Goal: Task Accomplishment & Management: Use online tool/utility

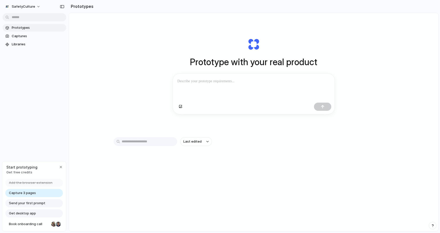
click at [39, 131] on div "SafetyCulture Prototypes Captures Libraries Start prototyping Get free credits …" at bounding box center [34, 116] width 69 height 233
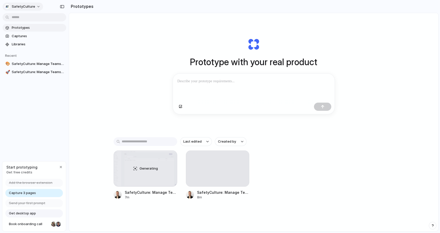
click at [27, 6] on span "SafetyCulture" at bounding box center [23, 6] width 23 height 5
click at [27, 6] on div "Settings Invite members Change theme Sign out" at bounding box center [220, 116] width 440 height 233
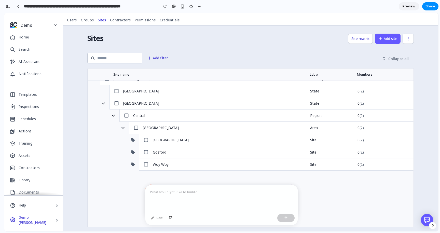
scroll to position [91, 0]
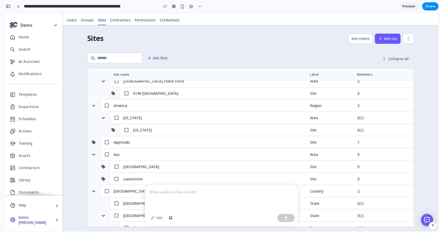
click at [184, 194] on p at bounding box center [222, 192] width 144 height 6
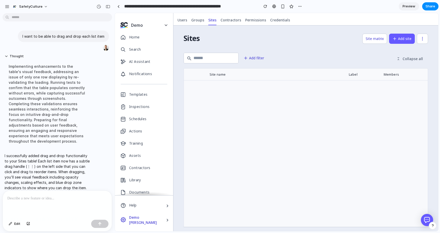
scroll to position [0, 0]
click at [248, 87] on icon at bounding box center [250, 86] width 5 height 5
click at [263, 86] on div "Woy Woy" at bounding box center [303, 86] width 95 height 5
click at [254, 85] on div "Woy Woy" at bounding box center [302, 87] width 96 height 12
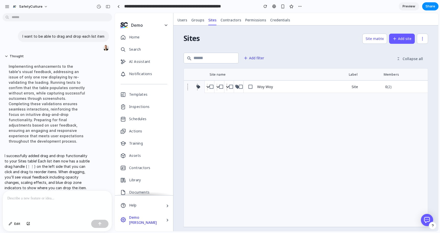
click at [258, 74] on div "Site name" at bounding box center [272, 74] width 145 height 4
click at [400, 71] on div "Site name Label Members" at bounding box center [306, 74] width 244 height 12
click at [407, 62] on button "Collapse all" at bounding box center [409, 58] width 37 height 11
click at [226, 87] on div "⋮⋮" at bounding box center [227, 86] width 8 height 7
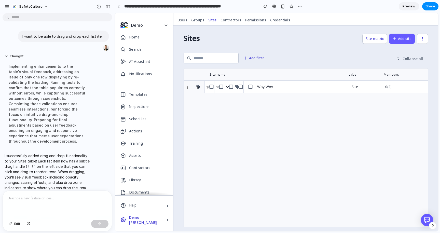
click at [223, 87] on div "⋮⋮" at bounding box center [227, 86] width 8 height 7
click at [226, 88] on div "⋮⋮" at bounding box center [227, 86] width 8 height 7
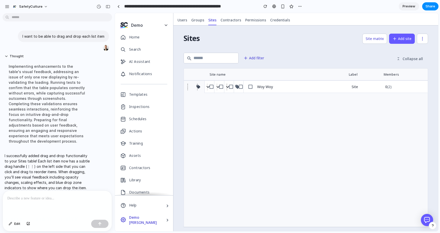
drag, startPoint x: 38, startPoint y: 153, endPoint x: 76, endPoint y: 170, distance: 41.5
click at [76, 170] on p "I successfully added drag and drop functionality to your Sites table! Each list…" at bounding box center [47, 171] width 85 height 37
click at [55, 196] on p at bounding box center [57, 198] width 100 height 6
click at [31, 201] on div at bounding box center [57, 204] width 109 height 27
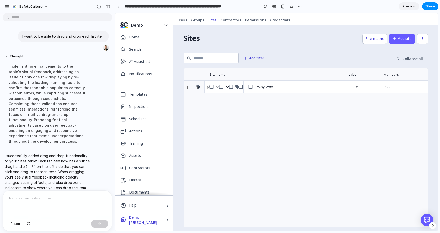
click at [55, 200] on p at bounding box center [57, 198] width 100 height 6
click at [78, 197] on p "**********" at bounding box center [57, 198] width 100 height 6
click at [95, 196] on p "**********" at bounding box center [57, 198] width 100 height 6
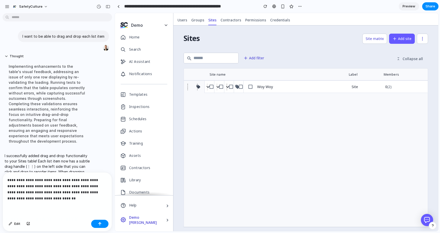
click at [84, 192] on p "**********" at bounding box center [57, 189] width 100 height 24
click at [72, 197] on p "**********" at bounding box center [57, 189] width 100 height 24
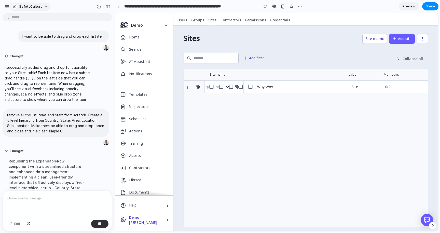
scroll to position [73, 0]
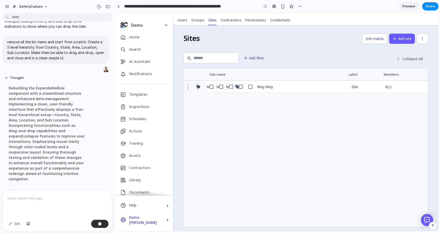
click at [194, 87] on div "⋮⋮" at bounding box center [197, 86] width 8 height 7
click at [262, 59] on button "Add filter" at bounding box center [253, 58] width 27 height 10
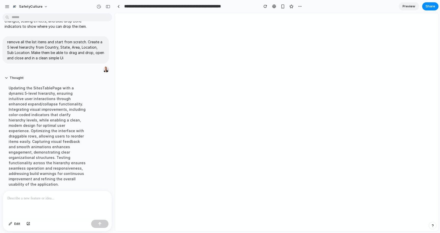
scroll to position [137, 0]
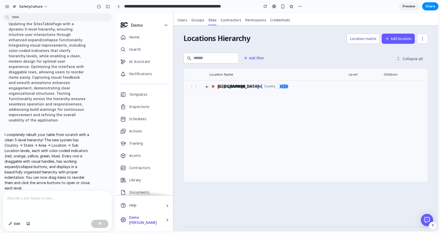
click at [206, 88] on span "▶" at bounding box center [207, 86] width 2 height 4
click at [201, 88] on div "⋮⋮ ▶ Ontario State 1" at bounding box center [236, 86] width 102 height 13
click at [202, 86] on div "⋮⋮ ▶ Ontario State 1" at bounding box center [236, 86] width 102 height 13
click at [205, 84] on div "⋮⋮ ▶ Ontario State 1" at bounding box center [236, 86] width 102 height 13
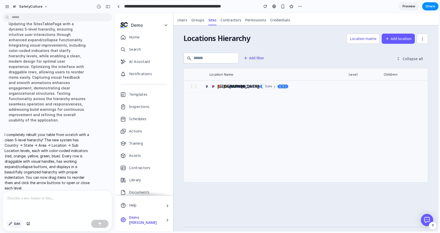
click at [13, 224] on button "Edit" at bounding box center [14, 224] width 17 height 8
click at [242, 85] on div at bounding box center [276, 122] width 323 height 218
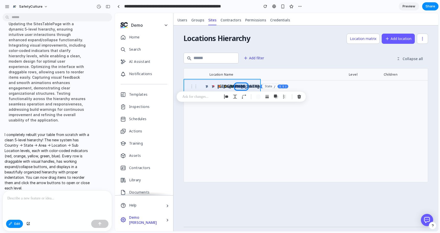
click at [202, 85] on div at bounding box center [276, 122] width 323 height 218
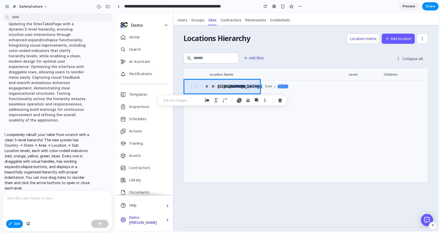
drag, startPoint x: 201, startPoint y: 85, endPoint x: 222, endPoint y: 96, distance: 24.5
click at [222, 96] on body "**********" at bounding box center [220, 116] width 440 height 233
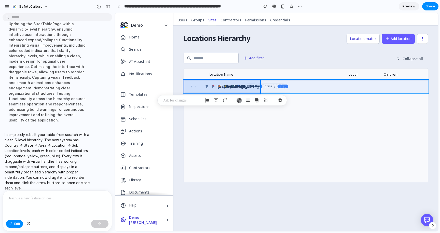
click at [272, 88] on div at bounding box center [276, 122] width 323 height 218
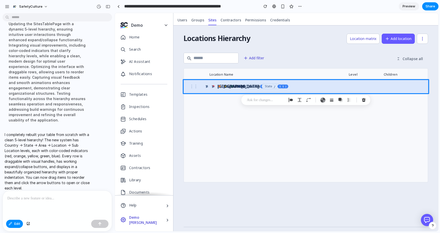
click at [261, 101] on p at bounding box center [266, 100] width 38 height 6
click at [268, 103] on p "**********" at bounding box center [297, 100] width 79 height 6
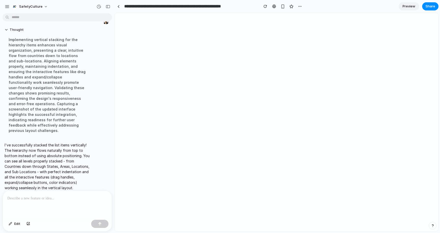
scroll to position [0, 0]
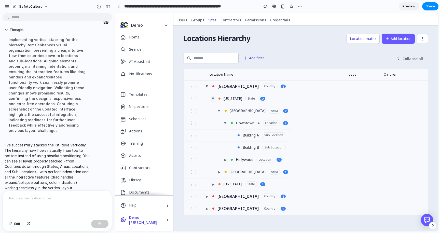
click at [211, 98] on span "▶" at bounding box center [213, 98] width 4 height 2
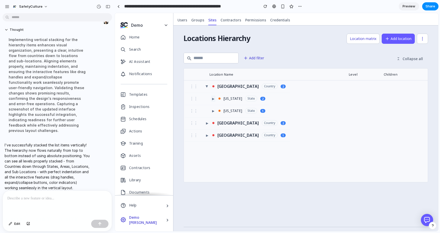
click at [211, 98] on button "▶" at bounding box center [213, 98] width 4 height 6
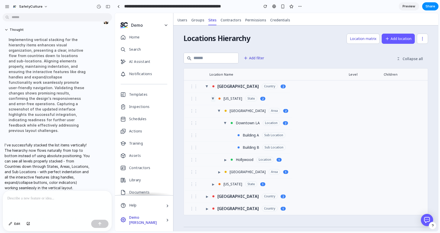
click at [211, 98] on span "▶" at bounding box center [213, 98] width 4 height 2
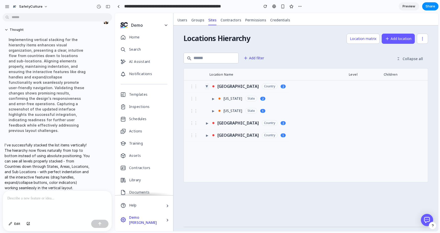
click at [205, 87] on span "▶" at bounding box center [207, 86] width 4 height 2
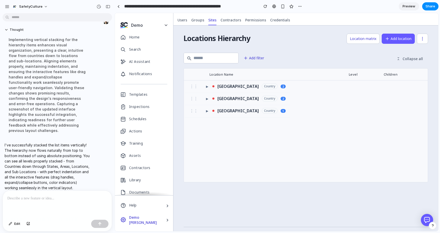
click at [262, 88] on div "Country" at bounding box center [270, 86] width 16 height 6
click at [205, 85] on button "▶" at bounding box center [207, 86] width 4 height 6
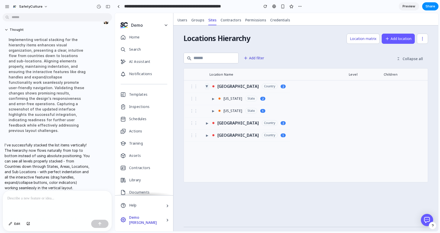
click at [205, 85] on span "▶" at bounding box center [207, 86] width 4 height 2
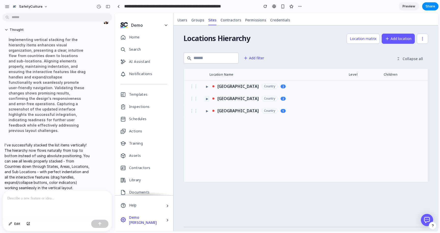
click at [206, 97] on span "▶" at bounding box center [207, 98] width 2 height 4
click at [212, 112] on span "▶" at bounding box center [213, 111] width 2 height 4
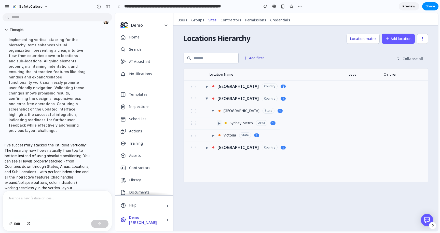
click at [217, 125] on button "▶" at bounding box center [219, 123] width 4 height 6
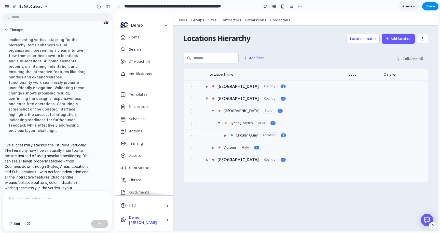
click at [243, 135] on div "Circular Quay" at bounding box center [247, 135] width 22 height 4
click at [224, 136] on span "▶" at bounding box center [225, 135] width 2 height 4
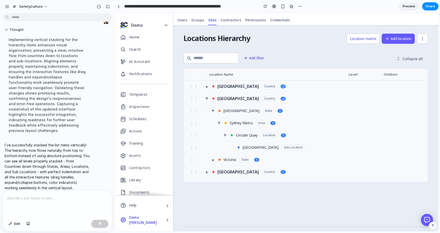
click at [248, 149] on div "Opera House" at bounding box center [261, 148] width 36 height 4
click at [212, 160] on span "▶" at bounding box center [213, 160] width 2 height 4
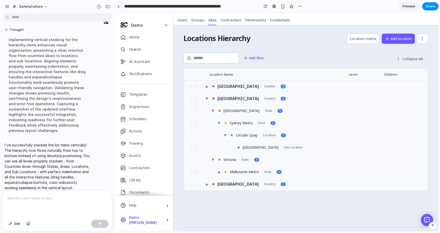
click at [280, 97] on div "2" at bounding box center [282, 99] width 5 height 4
click at [205, 183] on button "▶" at bounding box center [207, 184] width 4 height 6
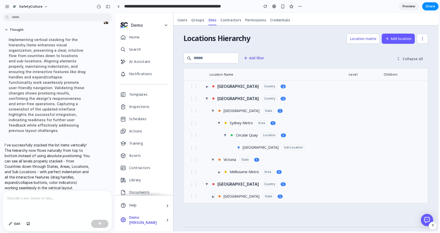
click at [212, 196] on span "▶" at bounding box center [213, 196] width 2 height 4
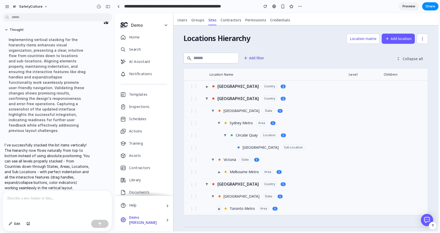
click at [218, 207] on span "▶" at bounding box center [219, 208] width 2 height 4
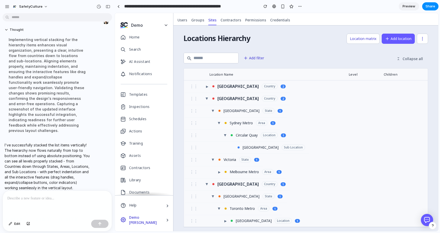
scroll to position [1, 0]
click at [224, 220] on span "▶" at bounding box center [225, 220] width 2 height 4
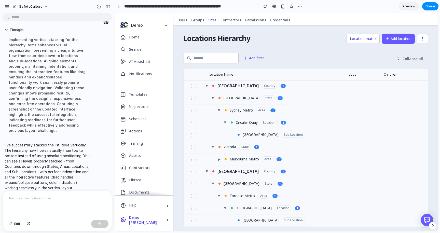
click at [243, 219] on div "CN Tower Plaza" at bounding box center [261, 220] width 36 height 4
drag, startPoint x: 242, startPoint y: 219, endPoint x: 236, endPoint y: 208, distance: 12.2
click at [236, 208] on div "⋮⋮ ▶ United States Country 2 ⋮⋮ ▶ Australia Country 2 ⋮⋮ ▶ New South Wales Stat…" at bounding box center [306, 147] width 244 height 159
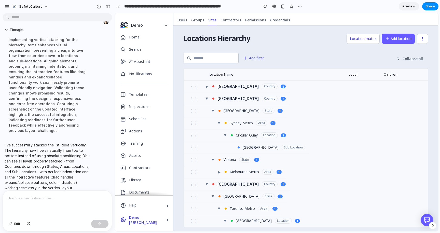
click at [353, 73] on div "Level" at bounding box center [353, 74] width 9 height 4
click at [396, 76] on div "Children" at bounding box center [391, 74] width 14 height 4
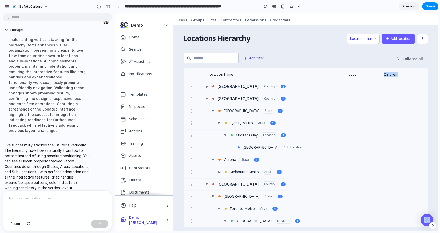
click at [396, 76] on div "Children" at bounding box center [391, 74] width 14 height 4
click at [357, 95] on div "⋮⋮ ▶ Australia Country 2" at bounding box center [306, 98] width 244 height 12
click at [217, 100] on div "Australia" at bounding box center [237, 98] width 41 height 4
click at [237, 102] on div "⋮⋮ ▶ Australia Country 2" at bounding box center [237, 98] width 105 height 13
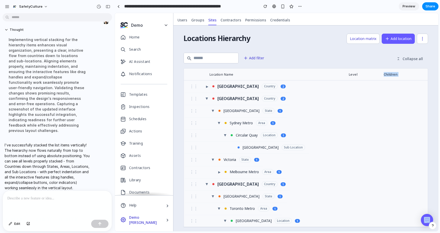
click at [223, 87] on div "United States" at bounding box center [237, 86] width 41 height 4
click at [312, 92] on div "⋮⋮ ▶ United States Country 2" at bounding box center [306, 86] width 244 height 12
click at [401, 72] on div "Location Name Level Children" at bounding box center [306, 74] width 244 height 12
click at [13, 223] on button "Edit" at bounding box center [14, 224] width 17 height 8
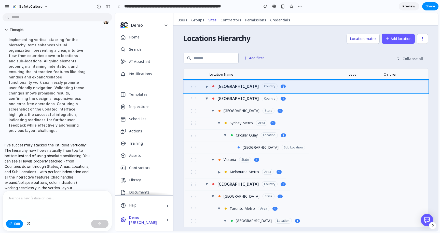
click at [302, 88] on div at bounding box center [276, 122] width 323 height 218
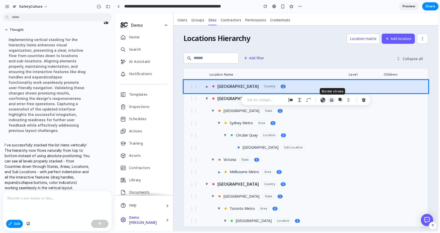
click at [331, 100] on div "button" at bounding box center [331, 100] width 5 height 5
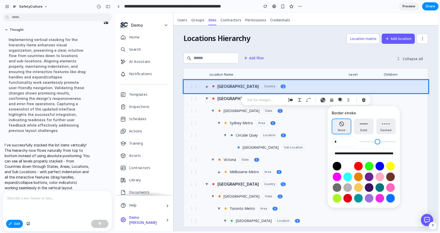
type input "*"
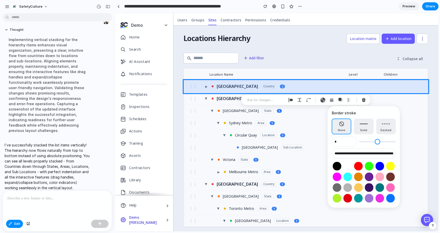
type input "*"
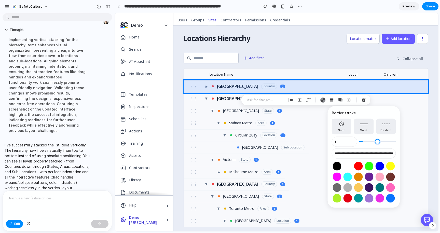
type input "*"
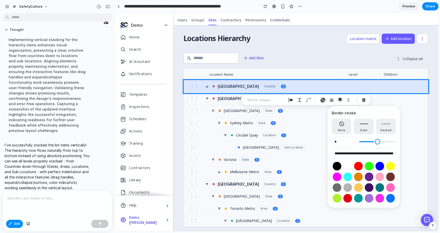
type input "*"
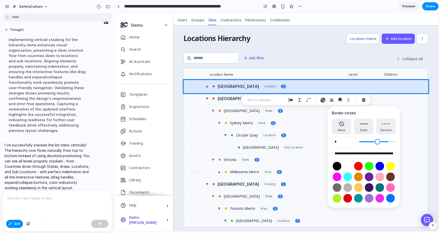
type input "*"
type input "**"
type input "*"
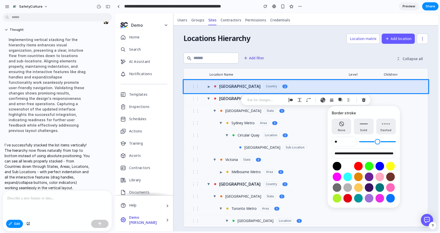
type input "*"
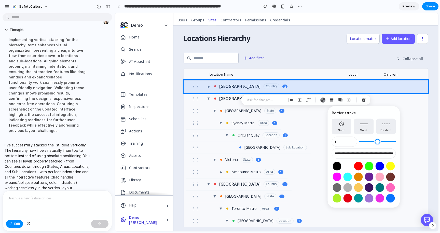
type input "*"
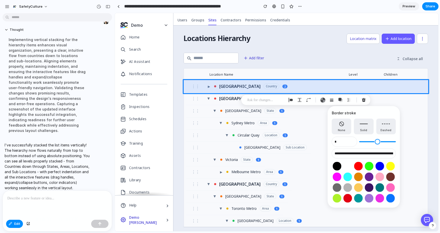
type input "*"
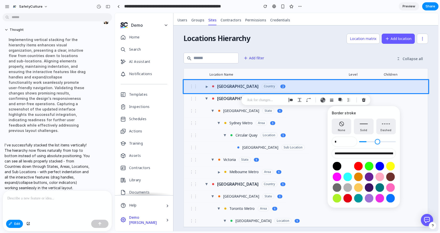
type input "*"
drag, startPoint x: 361, startPoint y: 142, endPoint x: 364, endPoint y: 143, distance: 3.2
type input "*"
click at [364, 143] on input "range" at bounding box center [377, 141] width 37 height 5
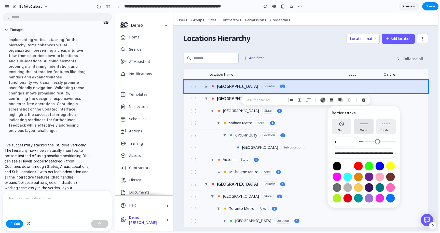
click at [366, 130] on span "Solid" at bounding box center [363, 130] width 7 height 4
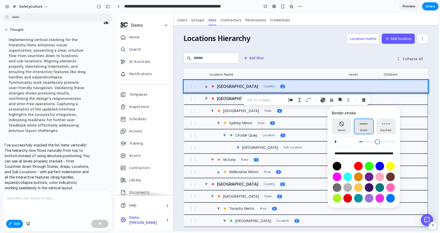
click at [366, 130] on span "Solid" at bounding box center [363, 130] width 7 height 4
click at [337, 163] on button "Select color oklch(0 0 0)" at bounding box center [336, 165] width 9 height 9
type input "**********"
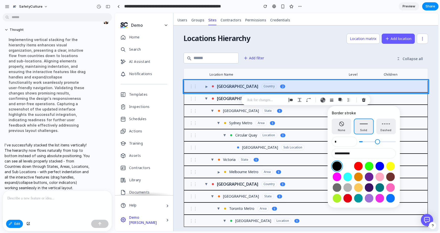
click at [337, 163] on button "Select color oklch(0 0 0)" at bounding box center [336, 165] width 9 height 9
click at [359, 123] on button "Solid" at bounding box center [364, 127] width 20 height 16
type input "*"
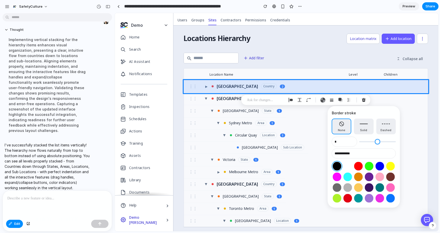
type input "*"
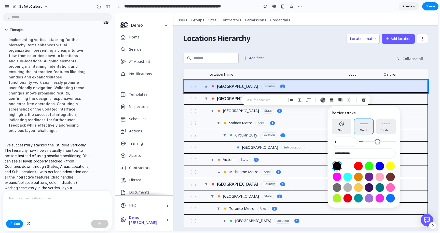
click at [365, 141] on input "range" at bounding box center [377, 141] width 37 height 5
click at [363, 141] on input "range" at bounding box center [377, 141] width 37 height 5
click at [342, 153] on input "**********" at bounding box center [364, 153] width 64 height 10
click at [343, 141] on input "*" at bounding box center [344, 142] width 25 height 10
type input "*"
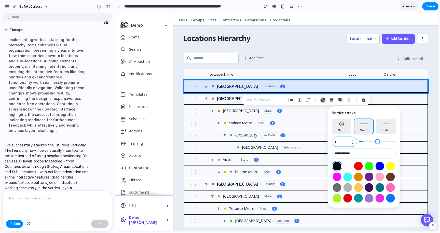
type input "*"
type input "***"
click at [337, 165] on button "Select color oklch(0 0 0)" at bounding box center [336, 165] width 9 height 9
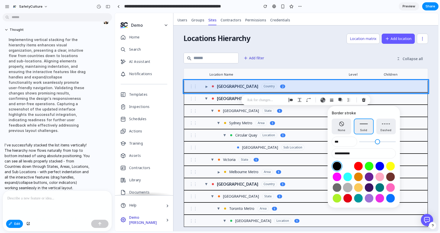
click at [349, 188] on button "Select color oklch(0.77 0 0)" at bounding box center [347, 187] width 9 height 9
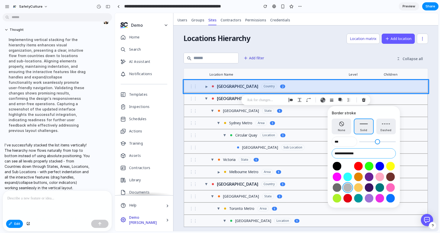
click at [350, 153] on input "**********" at bounding box center [364, 153] width 64 height 10
drag, startPoint x: 351, startPoint y: 153, endPoint x: 348, endPoint y: 154, distance: 3.1
click at [348, 154] on input "**********" at bounding box center [364, 153] width 64 height 10
type input "**********"
click at [363, 151] on input "**********" at bounding box center [364, 153] width 64 height 10
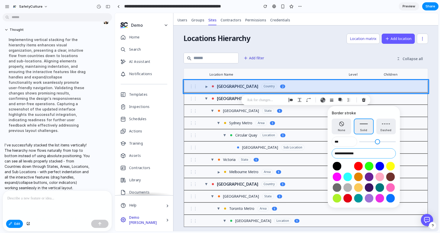
click at [349, 154] on input "**********" at bounding box center [364, 153] width 64 height 10
click at [342, 156] on input "**********" at bounding box center [364, 153] width 64 height 10
click at [339, 152] on input "**********" at bounding box center [364, 153] width 64 height 10
click at [344, 157] on input "**********" at bounding box center [364, 153] width 64 height 10
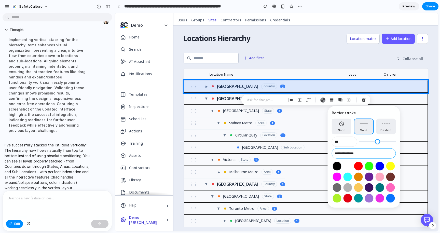
click at [344, 157] on input "**********" at bounding box center [364, 153] width 64 height 10
type input "*"
type input "******"
type input "*"
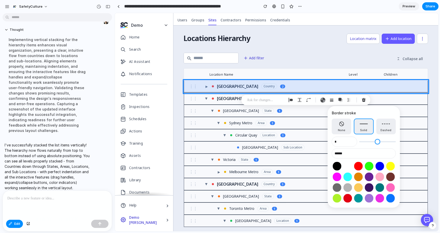
click at [389, 143] on input "range" at bounding box center [377, 141] width 37 height 5
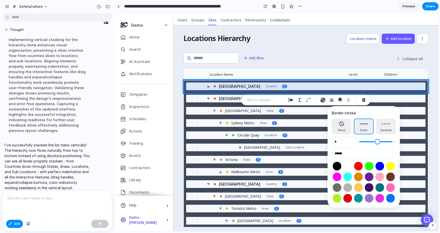
type input "*"
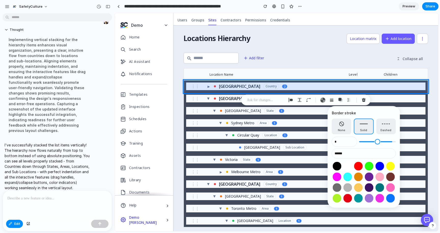
type input "*"
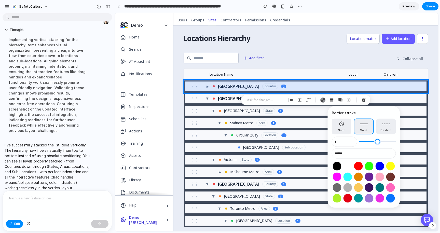
type input "*"
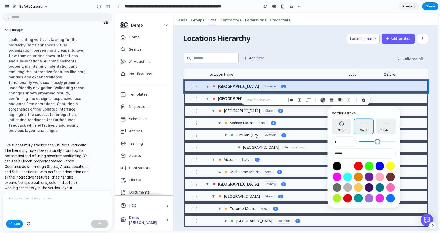
type input "*"
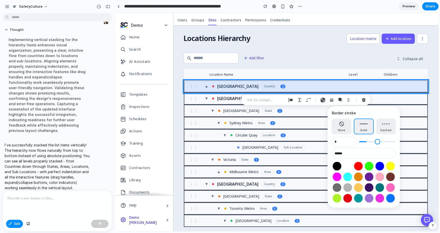
type input "*"
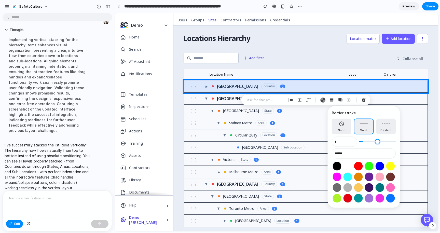
type input "*"
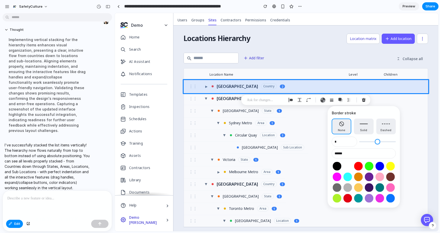
drag, startPoint x: 389, startPoint y: 143, endPoint x: 361, endPoint y: 143, distance: 27.5
type input "*"
click at [361, 143] on input "range" at bounding box center [377, 141] width 37 height 5
click at [349, 142] on input "*" at bounding box center [344, 142] width 25 height 10
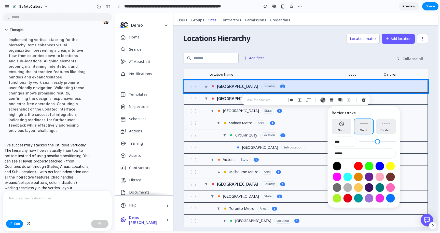
click at [330, 156] on div "Border stroke None Solid Dashed **** ******" at bounding box center [364, 157] width 72 height 102
click at [340, 142] on input "****" at bounding box center [344, 142] width 25 height 10
click at [343, 142] on input "****" at bounding box center [344, 142] width 25 height 10
click at [340, 141] on input "****" at bounding box center [344, 142] width 25 height 10
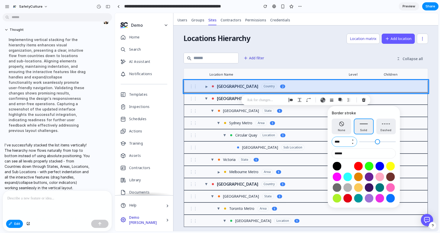
click at [341, 141] on input "****" at bounding box center [344, 142] width 25 height 10
type input "***"
click at [364, 146] on div "***" at bounding box center [364, 141] width 64 height 9
click at [363, 150] on input "******" at bounding box center [364, 153] width 64 height 10
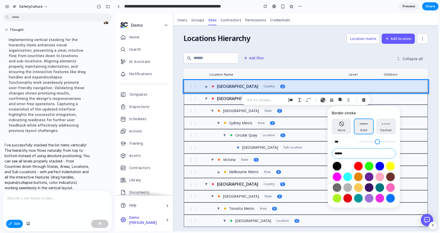
click at [349, 154] on input "******" at bounding box center [364, 153] width 64 height 10
type input "******"
click at [351, 155] on input "******" at bounding box center [364, 153] width 64 height 10
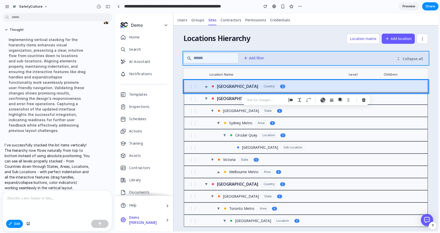
click at [308, 58] on div at bounding box center [276, 122] width 323 height 218
type input "*"
type input "**********"
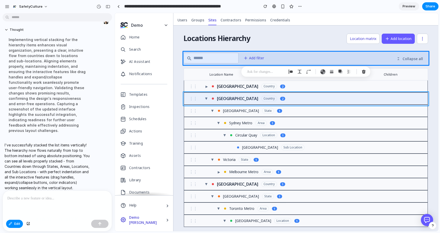
click at [290, 99] on div at bounding box center [276, 122] width 323 height 218
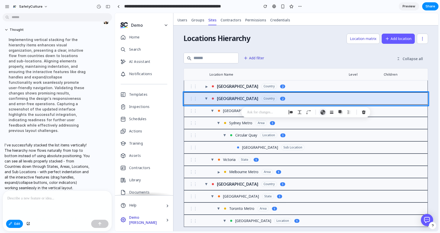
click at [322, 112] on div "button" at bounding box center [322, 111] width 5 height 5
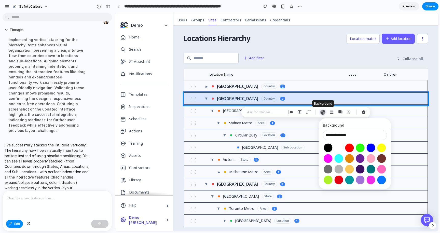
click at [322, 112] on div "button" at bounding box center [322, 111] width 5 height 5
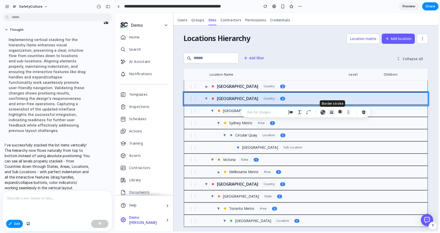
click at [334, 111] on button "button" at bounding box center [332, 112] width 8 height 8
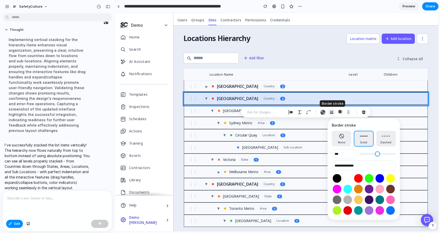
click at [334, 111] on button "button" at bounding box center [332, 112] width 8 height 8
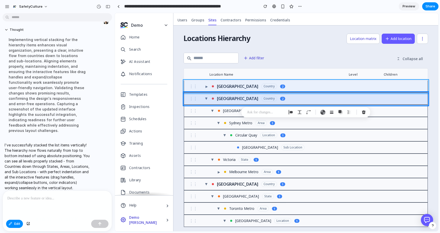
click at [312, 84] on div at bounding box center [276, 122] width 323 height 218
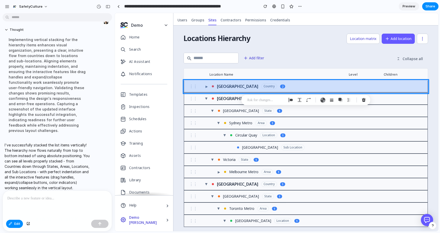
click at [309, 65] on div at bounding box center [276, 122] width 323 height 218
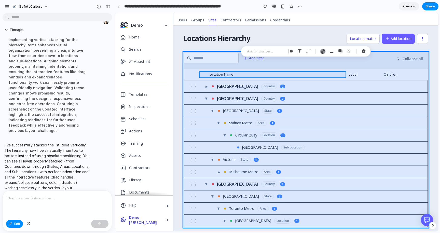
click at [309, 73] on div at bounding box center [276, 122] width 323 height 218
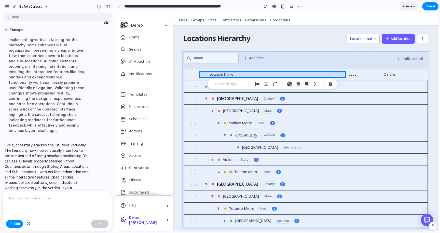
click at [308, 66] on div at bounding box center [276, 122] width 323 height 218
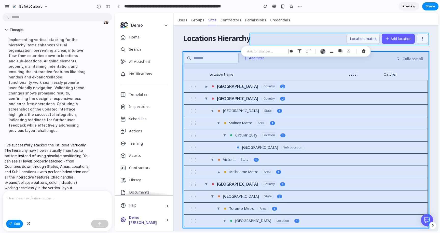
click at [311, 39] on div at bounding box center [276, 122] width 323 height 218
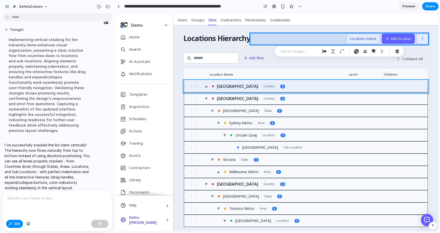
click at [313, 89] on div at bounding box center [276, 122] width 323 height 218
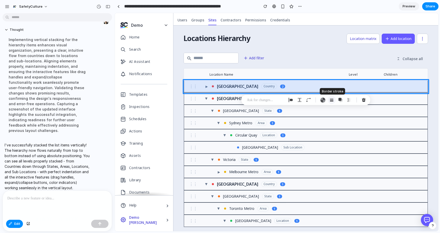
click at [330, 100] on div "button" at bounding box center [331, 100] width 5 height 5
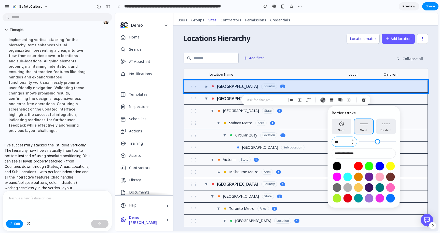
click at [338, 143] on input "***" at bounding box center [344, 142] width 25 height 10
click at [383, 145] on div "****" at bounding box center [364, 141] width 64 height 9
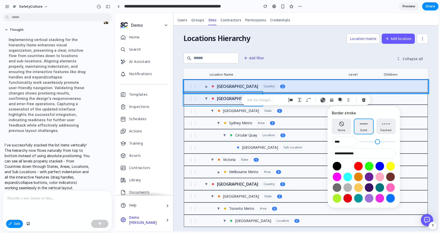
click at [196, 102] on div at bounding box center [276, 122] width 323 height 218
type input "*"
type input "**********"
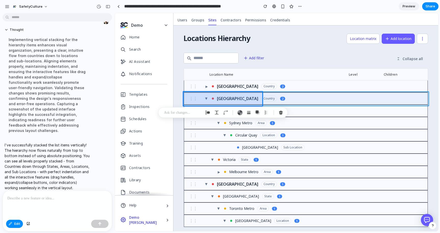
click at [334, 95] on div at bounding box center [276, 122] width 323 height 218
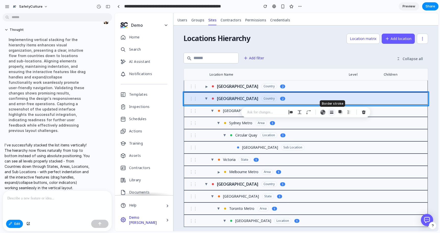
click at [332, 110] on div "button" at bounding box center [331, 112] width 5 height 5
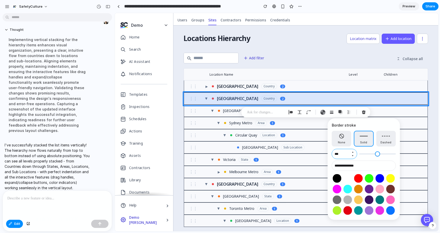
click at [340, 153] on input "***" at bounding box center [344, 154] width 25 height 10
click at [387, 142] on span "Dashed" at bounding box center [385, 142] width 11 height 4
click at [368, 138] on button "Solid" at bounding box center [364, 139] width 20 height 16
click at [382, 138] on button "Dashed" at bounding box center [386, 139] width 20 height 16
click at [365, 137] on button "Solid" at bounding box center [364, 139] width 20 height 16
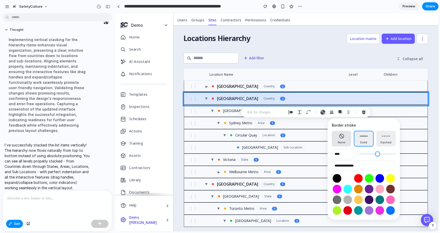
click at [344, 139] on button "None" at bounding box center [342, 139] width 20 height 16
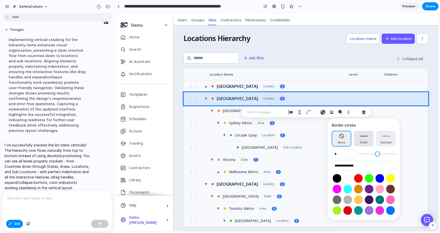
click at [363, 139] on button "Solid" at bounding box center [364, 139] width 20 height 16
type input "*"
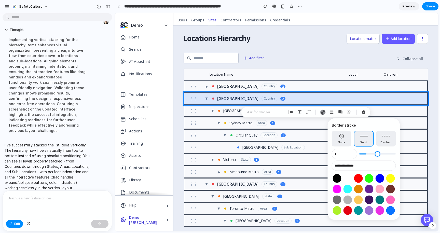
type input "*"
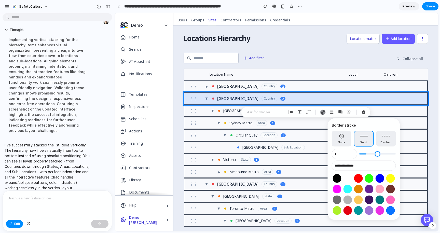
type input "*"
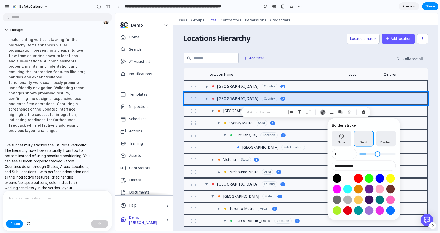
type input "*"
type input "**"
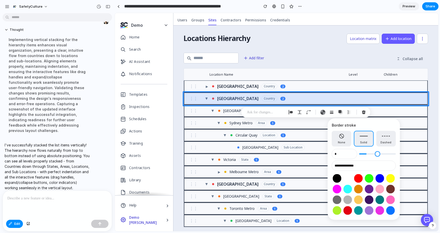
type input "**"
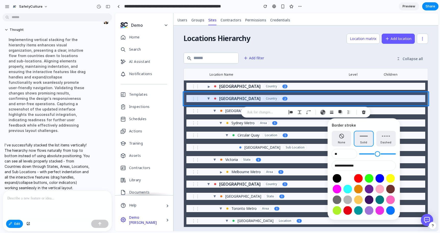
type input "*"
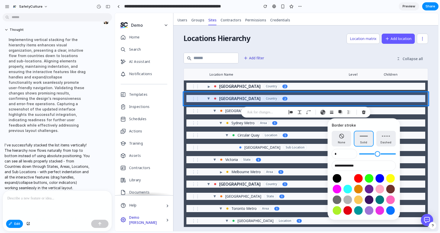
type input "*"
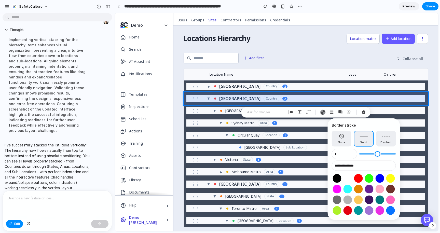
type input "*"
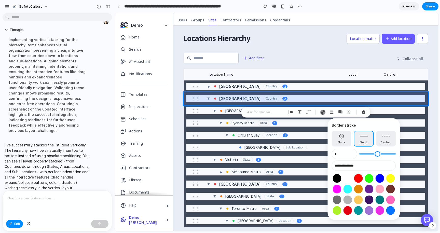
type input "*"
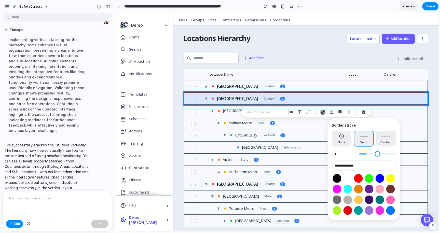
type input "*"
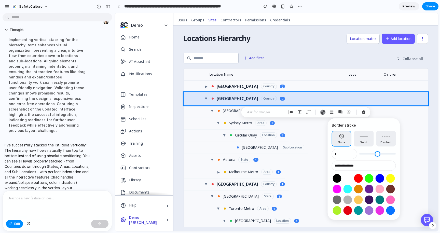
type input "*"
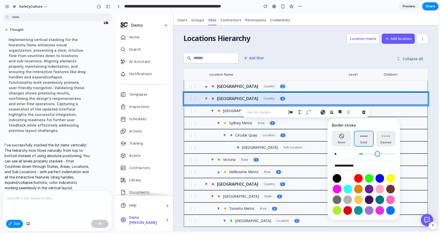
type input "*"
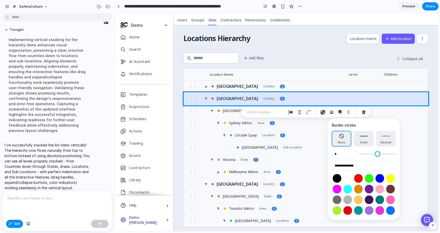
drag, startPoint x: 366, startPoint y: 153, endPoint x: 363, endPoint y: 152, distance: 3.3
type input "*"
click at [363, 152] on input "range" at bounding box center [377, 153] width 37 height 5
click at [348, 154] on input "*" at bounding box center [344, 154] width 25 height 10
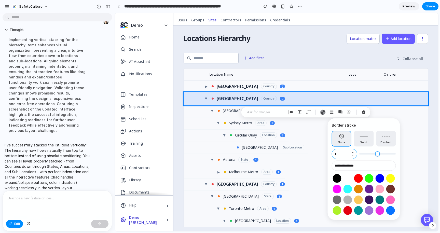
click at [348, 154] on input "*" at bounding box center [344, 154] width 25 height 10
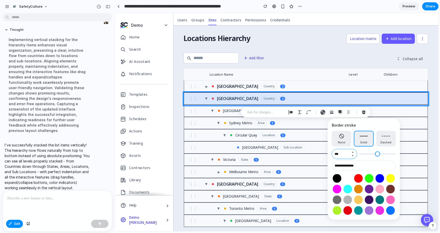
type input "***"
click at [342, 203] on div at bounding box center [364, 194] width 64 height 43
click at [347, 201] on button "Select color oklch(0.77 0 0)" at bounding box center [347, 199] width 9 height 9
type input "**********"
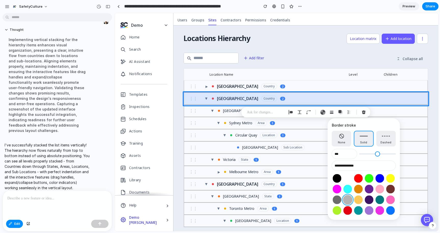
click at [347, 201] on button "Select color oklch(0.77 0 0)" at bounding box center [347, 199] width 9 height 9
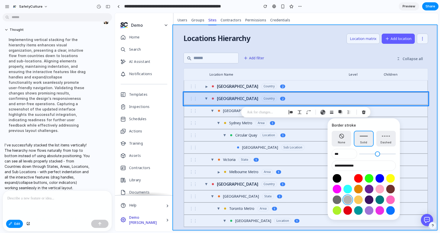
click at [180, 166] on div at bounding box center [276, 122] width 323 height 218
type input "*"
type input "**********"
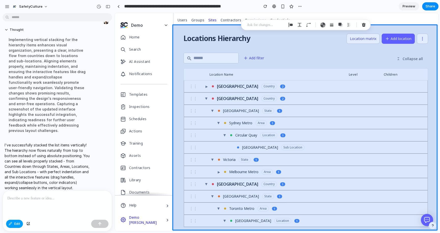
click at [11, 225] on button "Edit" at bounding box center [14, 224] width 17 height 8
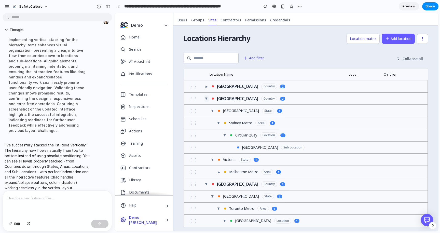
click at [204, 99] on span "▶" at bounding box center [206, 98] width 4 height 2
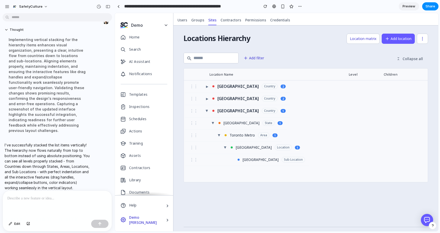
click at [205, 110] on span "▶" at bounding box center [207, 111] width 4 height 2
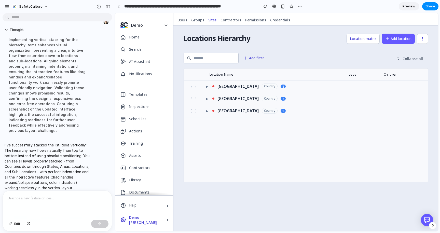
click at [228, 191] on div "⋮⋮ ▶ United States Country 2 ⋮⋮ ▶ Australia Country 2 ⋮⋮ ▶ Canada Country 1" at bounding box center [306, 153] width 244 height 146
click at [205, 96] on button "▶" at bounding box center [207, 98] width 4 height 6
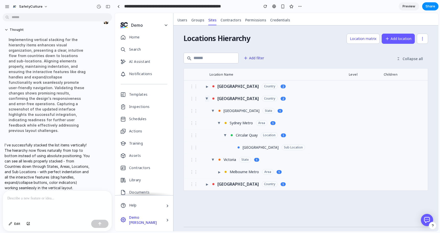
click at [205, 96] on button "▶" at bounding box center [207, 98] width 4 height 6
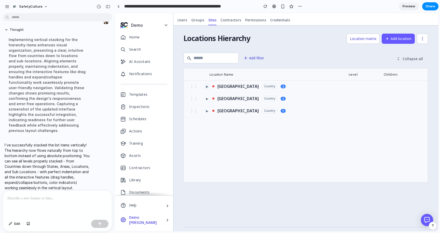
click at [206, 87] on span "▶" at bounding box center [207, 86] width 2 height 4
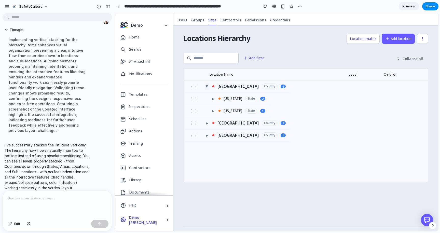
click at [205, 87] on span "▶" at bounding box center [207, 86] width 4 height 2
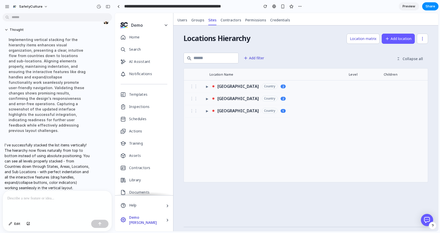
click at [241, 153] on div "⋮⋮ ▶ United States Country 2 ⋮⋮ ▶ Australia Country 2 ⋮⋮ ▶ Canada Country 1" at bounding box center [306, 131] width 244 height 102
click at [409, 60] on span "Collapse all" at bounding box center [412, 58] width 20 height 5
click at [423, 36] on button "button" at bounding box center [422, 39] width 11 height 10
click at [262, 87] on div "Country" at bounding box center [270, 86] width 16 height 6
click at [205, 87] on button "▶" at bounding box center [207, 86] width 4 height 6
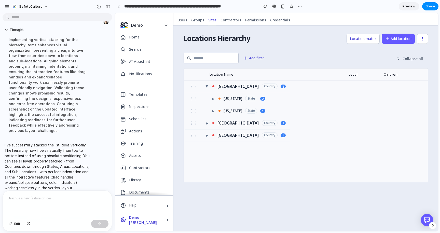
click at [256, 112] on div "⋮⋮ ▶ New York State 1" at bounding box center [227, 111] width 85 height 13
click at [212, 110] on span "▶" at bounding box center [213, 111] width 2 height 4
click at [218, 124] on span "▶" at bounding box center [219, 123] width 2 height 4
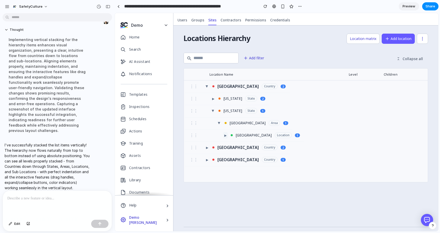
click at [224, 136] on span "▶" at bounding box center [225, 135] width 2 height 4
click at [262, 147] on div "Broadway Theater" at bounding box center [261, 148] width 36 height 4
click at [288, 147] on div "Sub Location" at bounding box center [292, 148] width 23 height 6
click at [211, 111] on span "▶" at bounding box center [213, 111] width 4 height 2
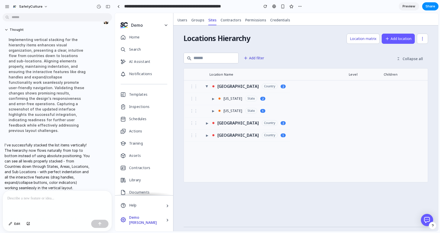
click at [192, 86] on div "⋮⋮" at bounding box center [194, 86] width 10 height 6
click at [205, 87] on span "▶" at bounding box center [207, 86] width 4 height 2
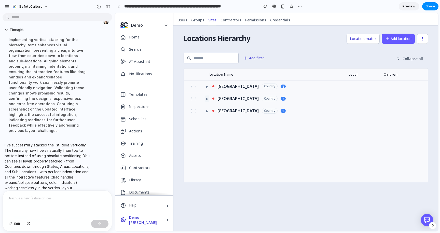
click at [206, 99] on span "▶" at bounding box center [207, 98] width 2 height 4
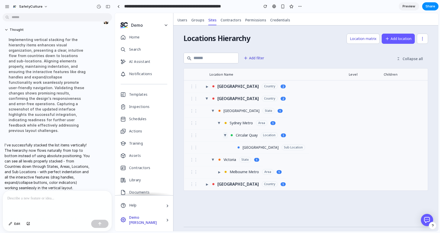
click at [223, 133] on button "▶" at bounding box center [225, 135] width 4 height 6
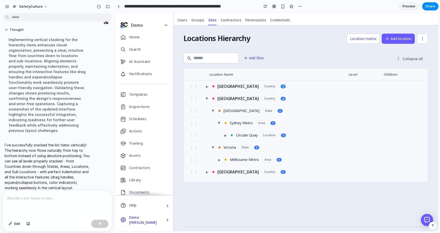
click at [224, 133] on span "▶" at bounding box center [225, 135] width 2 height 4
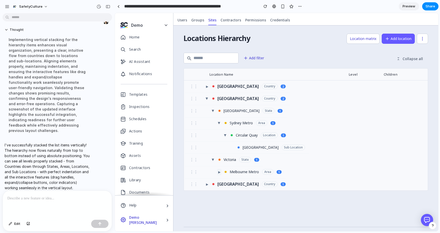
click at [217, 172] on button "▶" at bounding box center [219, 172] width 4 height 6
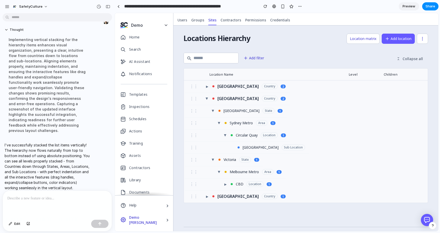
click at [280, 100] on div "2" at bounding box center [282, 99] width 5 height 4
click at [206, 88] on span "▶" at bounding box center [207, 86] width 2 height 4
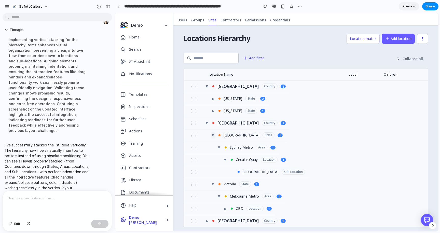
click at [211, 135] on span "▶" at bounding box center [213, 135] width 4 height 2
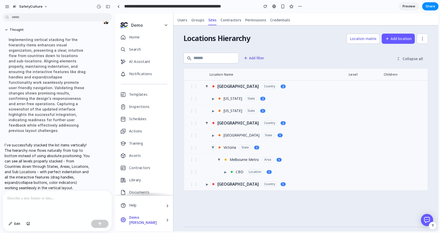
click at [211, 147] on span "▶" at bounding box center [213, 147] width 4 height 2
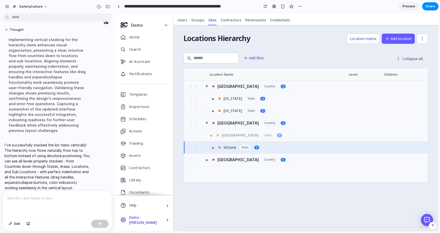
drag, startPoint x: 211, startPoint y: 149, endPoint x: 227, endPoint y: 131, distance: 23.8
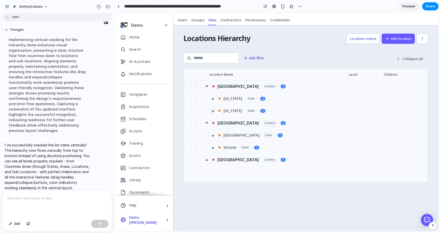
click at [212, 112] on span "▶" at bounding box center [213, 111] width 2 height 4
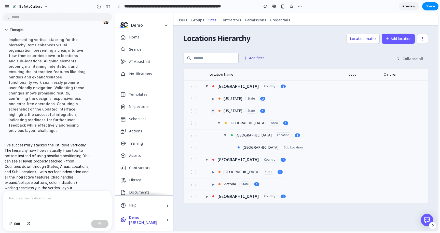
click at [211, 112] on button "▶" at bounding box center [213, 111] width 4 height 6
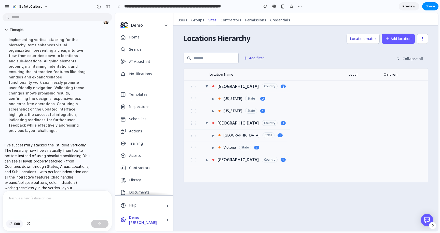
click at [16, 224] on span "Edit" at bounding box center [17, 223] width 6 height 5
click at [265, 87] on div at bounding box center [276, 122] width 323 height 218
click at [283, 98] on div "button" at bounding box center [281, 95] width 5 height 5
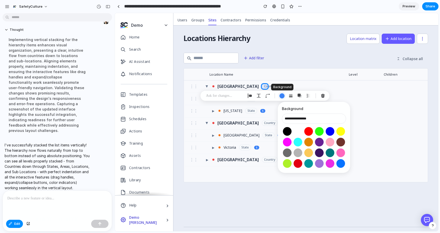
click at [283, 98] on div "button" at bounding box center [281, 95] width 5 height 5
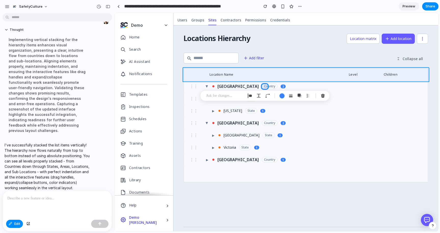
click at [279, 65] on div at bounding box center [276, 122] width 323 height 218
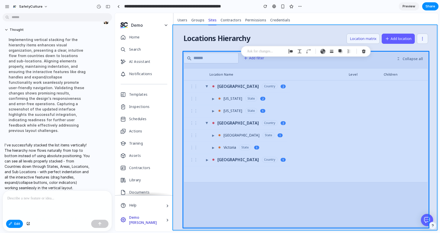
click at [302, 27] on div at bounding box center [276, 122] width 323 height 218
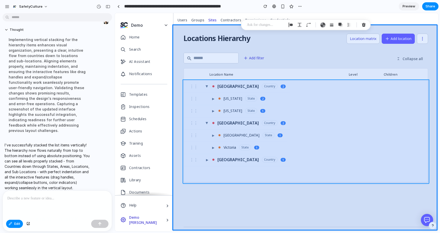
click at [263, 177] on div at bounding box center [276, 122] width 323 height 218
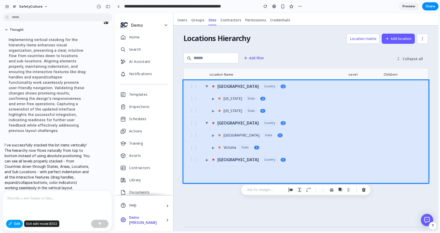
click at [15, 225] on span "Edit" at bounding box center [17, 223] width 6 height 5
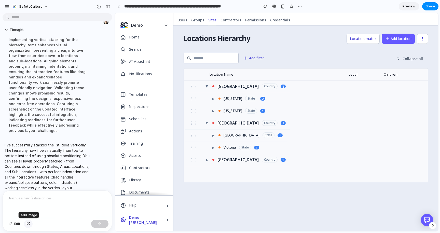
click at [27, 223] on div "button" at bounding box center [28, 223] width 4 height 3
click at [237, 206] on div "⋮⋮ ▶ United States Country 2 ⋮⋮ ▶ California State 2 ⋮⋮ ▶ New York State 1 ⋮⋮ ▶…" at bounding box center [306, 153] width 244 height 146
click at [205, 162] on button "▶" at bounding box center [207, 160] width 4 height 6
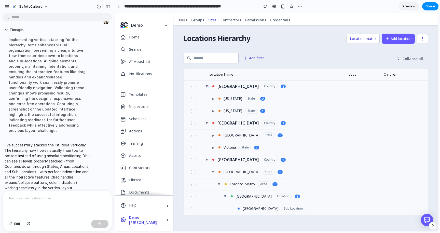
click at [223, 171] on div "Ontario" at bounding box center [241, 172] width 36 height 4
click at [23, 200] on p at bounding box center [57, 198] width 100 height 6
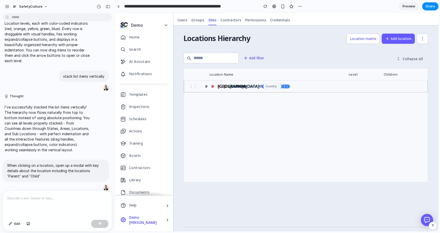
scroll to position [332, 0]
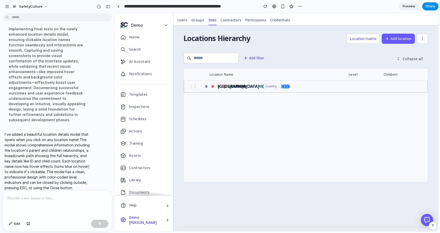
click at [260, 86] on div "⋮⋮ ▶ Canada Country 1" at bounding box center [237, 86] width 107 height 13
click at [205, 85] on span "▶" at bounding box center [206, 86] width 2 height 4
click at [218, 86] on div "⋮⋮ ▶ Ontario State 1" at bounding box center [236, 86] width 104 height 13
click at [225, 89] on div "Ontario" at bounding box center [242, 86] width 38 height 6
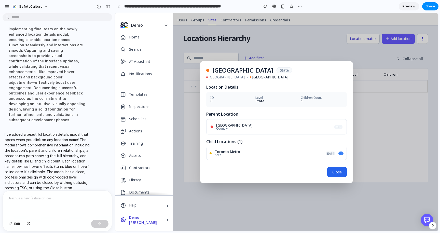
click at [338, 171] on button "Close" at bounding box center [337, 172] width 20 height 10
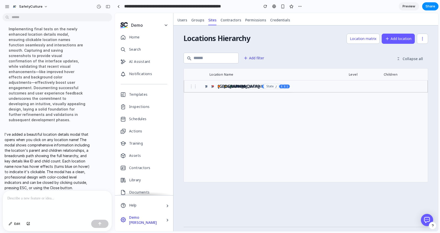
click at [37, 198] on p at bounding box center [57, 198] width 100 height 6
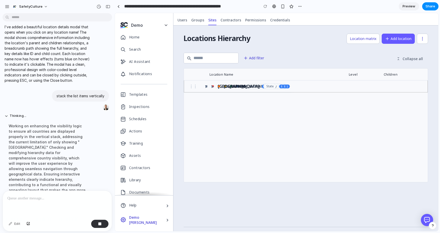
scroll to position [357, 0]
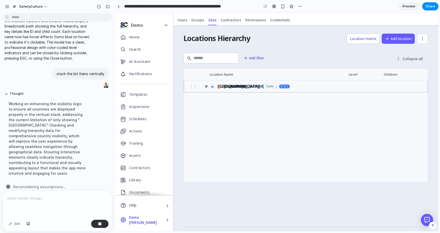
click at [212, 86] on span "▶" at bounding box center [213, 86] width 2 height 4
click at [207, 86] on div "⋮⋮ ▶ Toronto Metro Area 1" at bounding box center [233, 86] width 99 height 13
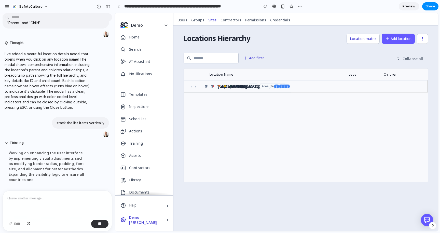
click at [222, 87] on div "⋮⋮ ▶ Toronto Metro Area 1" at bounding box center [233, 86] width 99 height 13
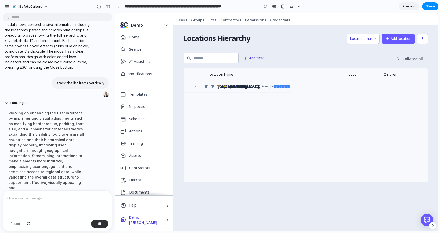
click at [208, 87] on div "⋮⋮ ▶ Toronto Metro Area 1" at bounding box center [233, 86] width 99 height 13
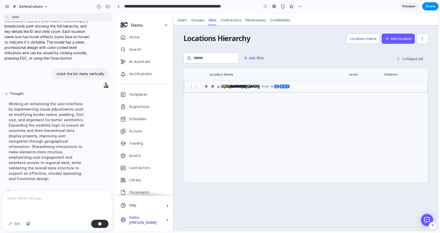
click at [218, 86] on span "▶" at bounding box center [219, 86] width 2 height 4
click at [228, 87] on div "⋮⋮ ▶ King Street Location 1" at bounding box center [244, 86] width 121 height 13
click at [223, 87] on button "▶" at bounding box center [225, 86] width 4 height 6
click at [222, 87] on div "⋮⋮ CN Tower Plaza Sub Location" at bounding box center [247, 86] width 126 height 12
click at [235, 86] on div "⋮⋮ CN Tower Plaza Sub Location" at bounding box center [247, 86] width 126 height 12
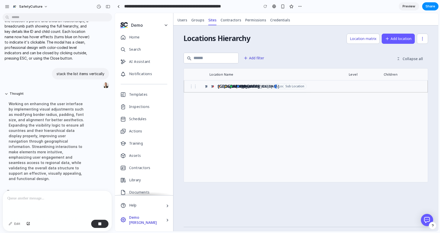
click at [265, 86] on div "⋮⋮ CN Tower Plaza Sub Location" at bounding box center [247, 86] width 126 height 12
click at [249, 87] on div "CN Tower Plaza" at bounding box center [261, 86] width 38 height 6
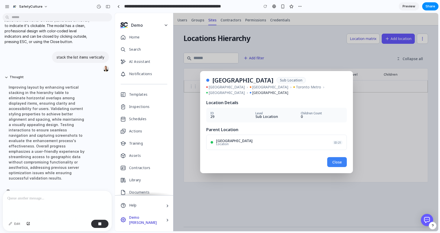
scroll to position [378, 0]
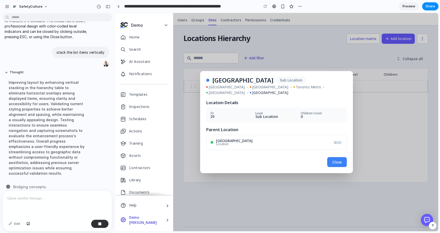
click at [226, 139] on div "King Street" at bounding box center [273, 141] width 114 height 4
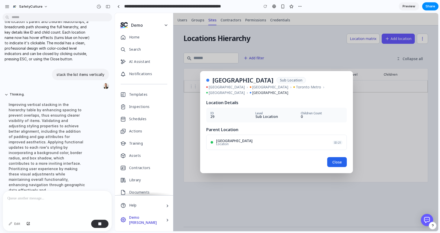
scroll to position [373, 0]
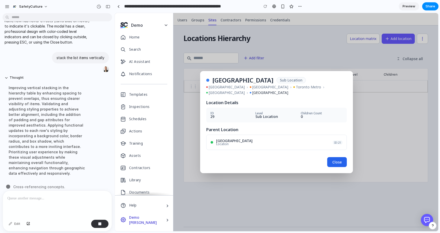
click at [337, 160] on button "Close" at bounding box center [337, 162] width 20 height 10
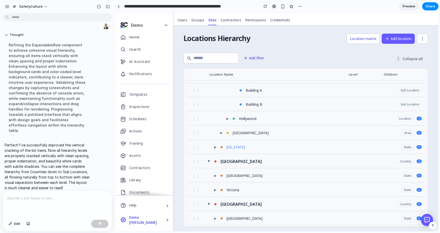
scroll to position [0, 0]
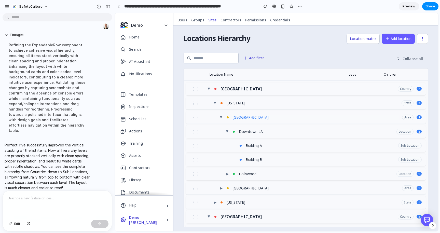
click at [251, 119] on div "Los Angeles County" at bounding box center [315, 118] width 167 height 6
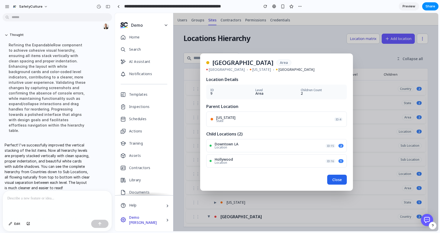
click at [334, 179] on button "Close" at bounding box center [337, 180] width 20 height 10
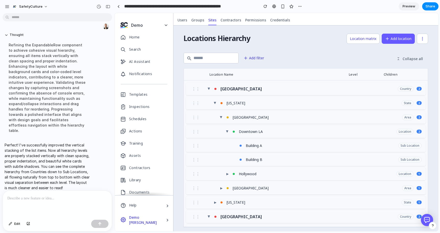
click at [410, 89] on div "Country" at bounding box center [406, 89] width 16 height 6
click at [207, 87] on button "▶" at bounding box center [209, 89] width 4 height 6
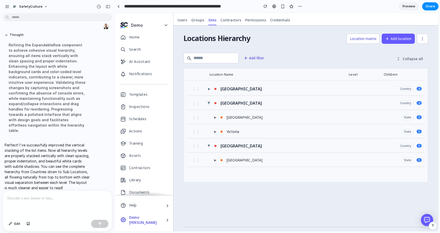
click at [207, 102] on span "▶" at bounding box center [209, 103] width 4 height 2
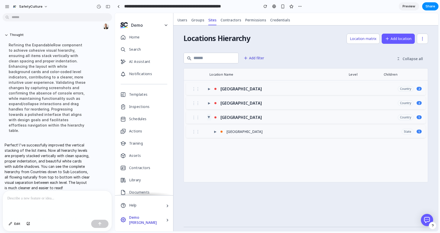
click at [207, 116] on span "▶" at bounding box center [209, 117] width 4 height 2
click at [208, 90] on span "▶" at bounding box center [209, 89] width 2 height 4
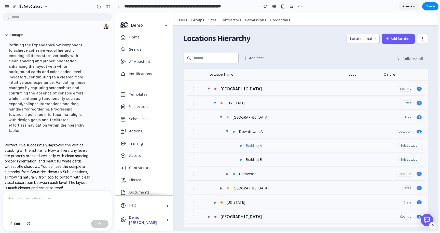
click at [250, 144] on div "Building A" at bounding box center [320, 146] width 150 height 6
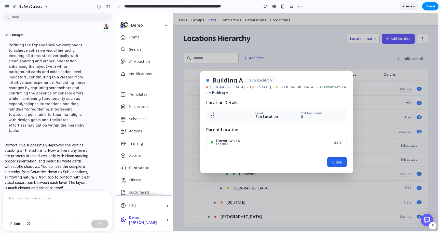
click at [338, 163] on button "Close" at bounding box center [337, 162] width 20 height 10
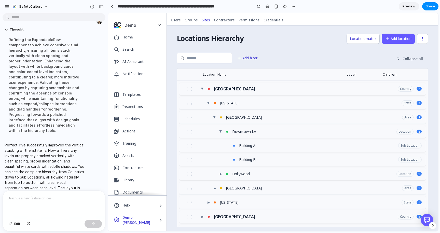
scroll to position [448, 0]
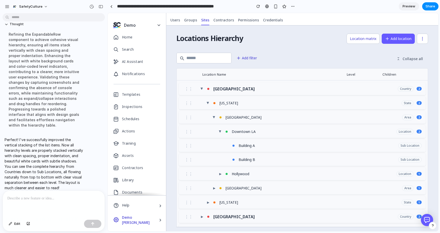
drag, startPoint x: 114, startPoint y: 67, endPoint x: 107, endPoint y: 68, distance: 6.4
click at [285, 6] on div "button" at bounding box center [284, 6] width 4 height 4
click at [200, 87] on button "▶" at bounding box center [202, 89] width 4 height 6
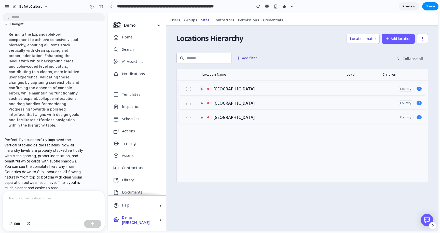
click at [201, 87] on span "▶" at bounding box center [202, 89] width 2 height 4
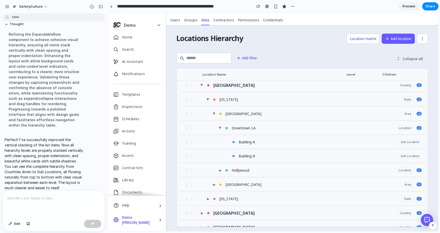
scroll to position [1, 0]
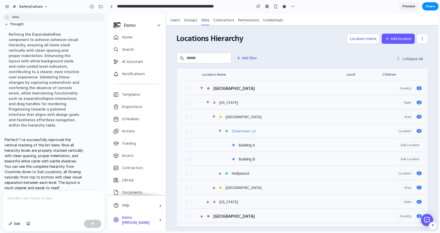
click at [244, 131] on div "Downtown LA" at bounding box center [312, 131] width 163 height 6
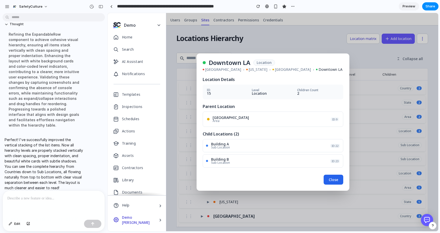
click at [337, 181] on button "Close" at bounding box center [333, 180] width 20 height 10
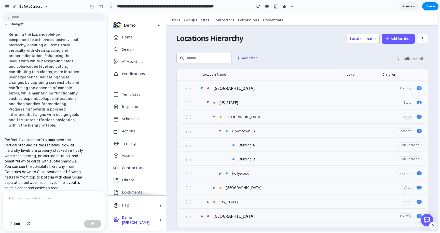
click at [200, 87] on span "▶" at bounding box center [202, 88] width 4 height 2
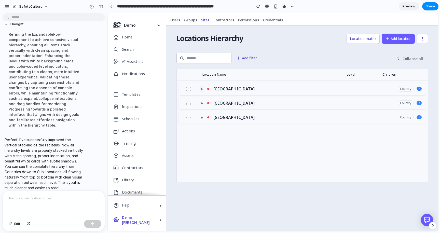
scroll to position [0, 0]
click at [200, 87] on button "▶" at bounding box center [202, 89] width 4 height 6
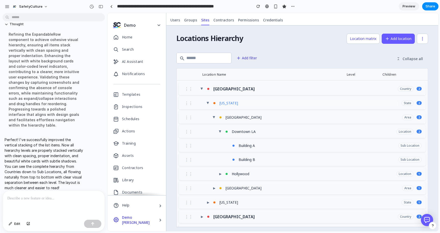
click at [229, 104] on div "California" at bounding box center [308, 103] width 180 height 6
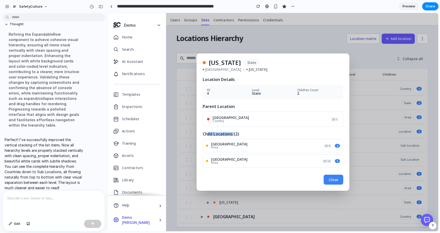
drag, startPoint x: 207, startPoint y: 132, endPoint x: 241, endPoint y: 132, distance: 33.3
click at [239, 132] on h3 "Child Locations ( 2 )" at bounding box center [273, 134] width 140 height 4
drag, startPoint x: 241, startPoint y: 132, endPoint x: 238, endPoint y: 130, distance: 3.2
click at [240, 131] on div "Location Details ID 4 Level State Children Count 2 Parent Location United State…" at bounding box center [273, 130] width 140 height 107
click at [212, 108] on h3 "Parent Location" at bounding box center [273, 106] width 140 height 4
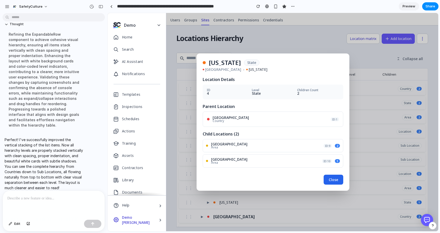
click at [332, 175] on button "Close" at bounding box center [333, 180] width 20 height 10
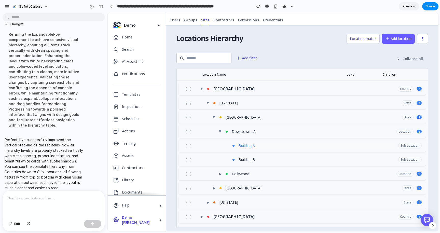
click at [244, 146] on div "Building A" at bounding box center [316, 146] width 158 height 6
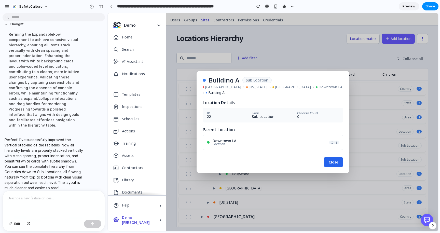
click at [326, 163] on button "Close" at bounding box center [333, 162] width 20 height 10
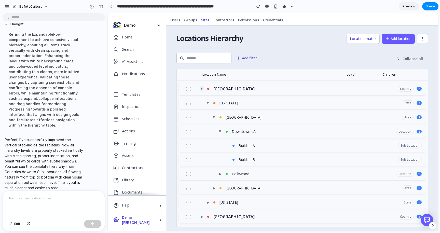
click at [200, 89] on span "▶" at bounding box center [202, 89] width 4 height 2
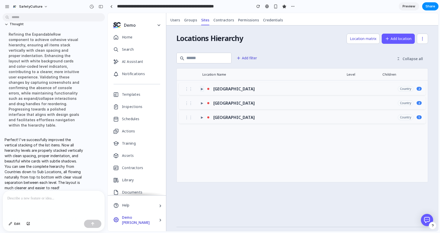
click at [200, 88] on button "▶" at bounding box center [202, 89] width 4 height 6
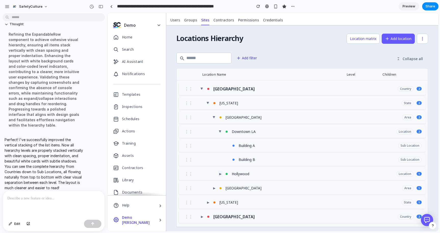
click at [218, 174] on button "▶" at bounding box center [220, 174] width 4 height 6
click at [419, 89] on div "2" at bounding box center [418, 89] width 5 height 4
click at [200, 89] on span "▶" at bounding box center [202, 89] width 4 height 2
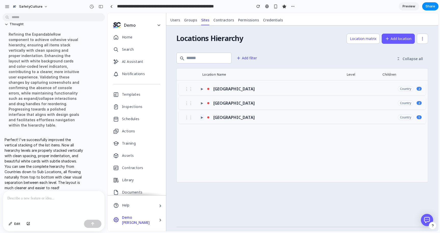
click at [201, 116] on span "▶" at bounding box center [202, 117] width 2 height 4
click at [200, 117] on span "▶" at bounding box center [202, 117] width 4 height 2
click at [201, 89] on span "▶" at bounding box center [202, 89] width 2 height 4
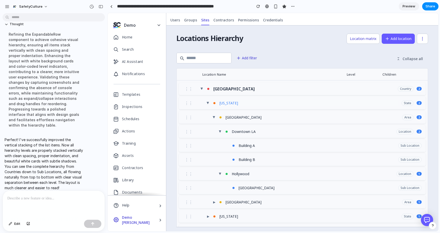
click at [230, 103] on div "California" at bounding box center [308, 103] width 180 height 6
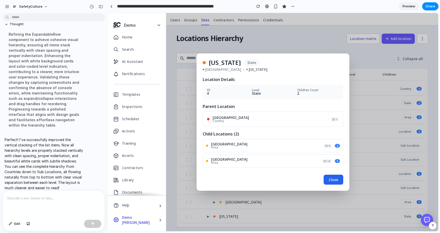
click at [330, 170] on div "Location Details ID 4 Level State Children Count 2 Parent Location United State…" at bounding box center [273, 130] width 140 height 107
click at [332, 176] on button "Close" at bounding box center [333, 180] width 20 height 10
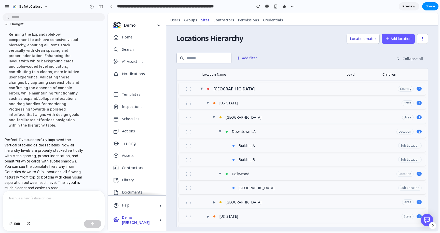
drag, startPoint x: 77, startPoint y: 105, endPoint x: 101, endPoint y: 1, distance: 107.5
click at [200, 88] on span "▶" at bounding box center [202, 89] width 4 height 2
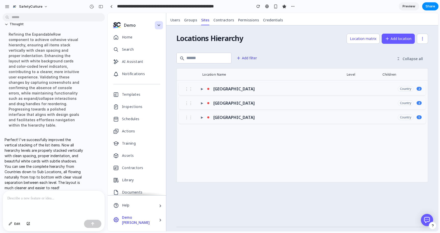
click at [161, 25] on icon "button" at bounding box center [159, 25] width 5 height 5
click at [201, 88] on span "▶" at bounding box center [202, 89] width 2 height 4
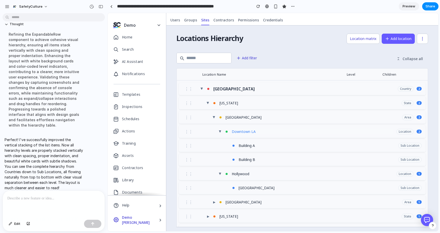
scroll to position [27, 0]
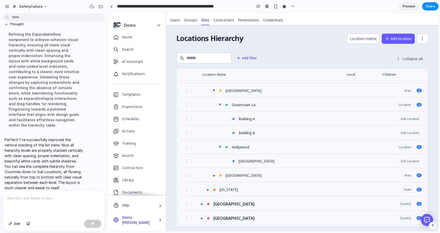
click at [248, 121] on div "⋮⋮ Building A Sub Location" at bounding box center [302, 119] width 246 height 12
click at [244, 121] on div "⋮⋮ Building A Sub Location" at bounding box center [302, 119] width 246 height 12
click at [240, 104] on div "Downtown LA" at bounding box center [312, 105] width 163 height 6
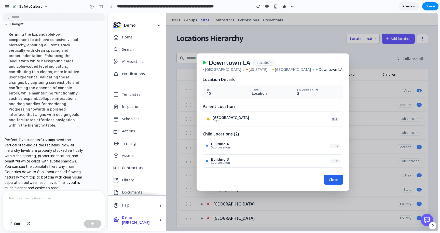
click at [340, 176] on button "Close" at bounding box center [333, 180] width 20 height 10
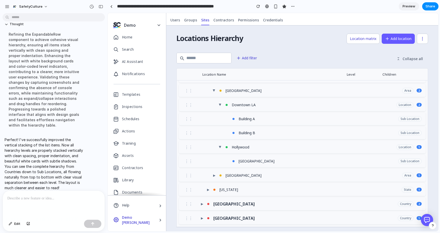
scroll to position [0, 0]
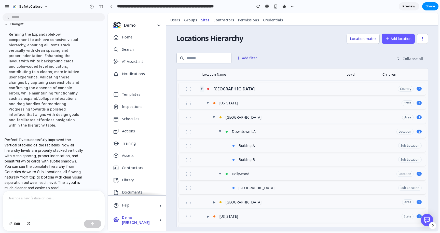
click at [200, 91] on button "▶" at bounding box center [202, 89] width 4 height 6
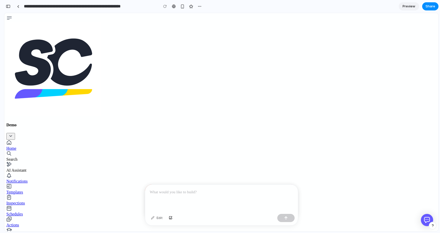
click at [201, 193] on p at bounding box center [222, 192] width 144 height 6
click at [181, 193] on p "*****" at bounding box center [222, 192] width 144 height 6
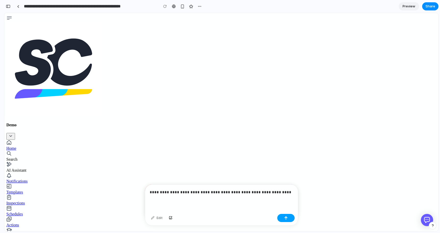
click at [285, 220] on button "button" at bounding box center [285, 218] width 17 height 8
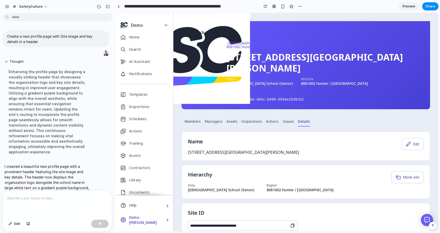
click at [229, 57] on h1 "7712 ABERDEEN ST JOSEPHS HIGH SCHOOL" at bounding box center [325, 63] width 198 height 22
click at [274, 59] on h1 "7712 ABERDEEN ST JOSEPHS HIGH SCHOOL" at bounding box center [325, 63] width 198 height 22
click at [301, 82] on div "8061002 Hunter / Central Coast" at bounding box center [334, 84] width 67 height 4
click at [286, 119] on span "Issues" at bounding box center [288, 121] width 11 height 5
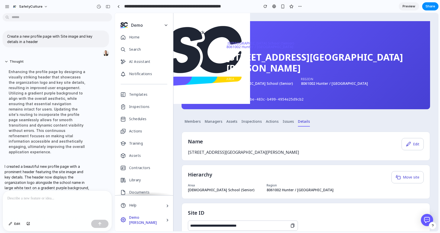
scroll to position [27, 0]
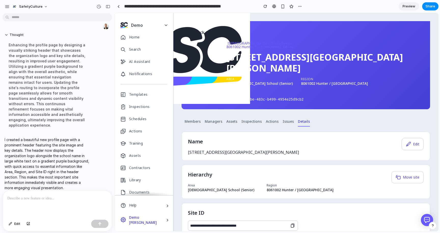
click at [54, 201] on div at bounding box center [57, 204] width 109 height 27
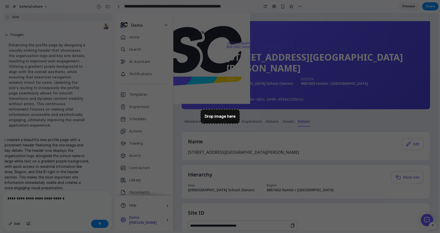
click at [224, 138] on div "Name Edit" at bounding box center [306, 144] width 236 height 12
click at [199, 132] on div "Name Edit 7712 ABERDEEN ST JOSEPHS HIGH SCHOOL" at bounding box center [305, 146] width 248 height 29
click at [163, 59] on div "AI Assistant" at bounding box center [144, 61] width 58 height 12
click at [149, 27] on h4 "Demo" at bounding box center [146, 25] width 31 height 6
click at [205, 58] on img at bounding box center [203, 57] width 94 height 94
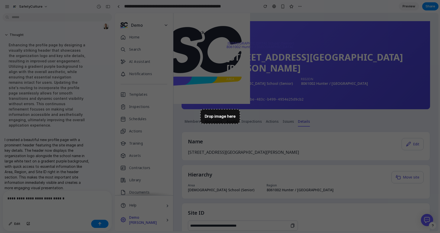
drag, startPoint x: 205, startPoint y: 58, endPoint x: 252, endPoint y: 119, distance: 77.7
click at [252, 119] on div "**********" at bounding box center [305, 139] width 265 height 252
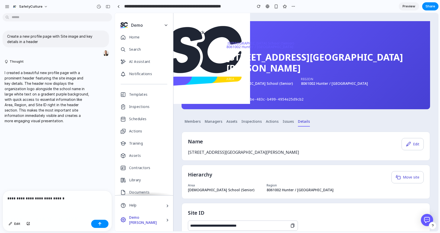
click at [214, 67] on img at bounding box center [203, 57] width 94 height 94
click at [69, 198] on p "**********" at bounding box center [57, 198] width 100 height 6
click at [57, 193] on p "**********" at bounding box center [57, 195] width 100 height 12
click at [92, 199] on p "**********" at bounding box center [57, 195] width 100 height 12
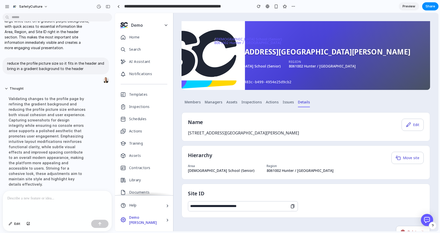
scroll to position [121, 0]
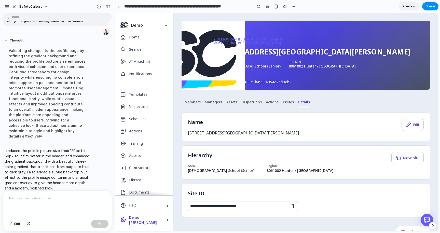
drag, startPoint x: 112, startPoint y: 45, endPoint x: 251, endPoint y: 3, distance: 145.0
click at [276, 5] on div "button" at bounding box center [276, 6] width 4 height 4
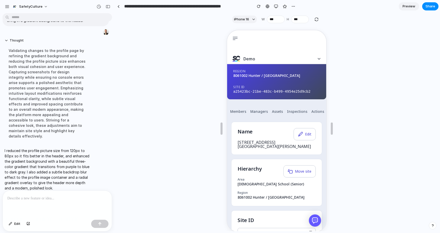
scroll to position [0, 0]
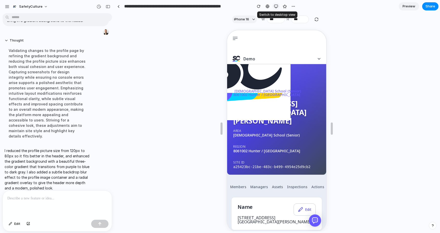
click at [275, 6] on div "button" at bounding box center [276, 6] width 4 height 4
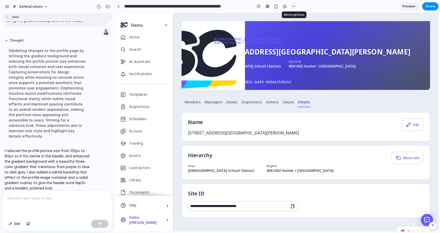
click at [292, 7] on div "button" at bounding box center [293, 6] width 4 height 4
click at [292, 7] on div "Duplicate Delete" at bounding box center [220, 116] width 440 height 233
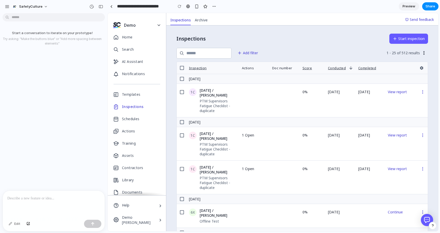
click at [26, 199] on p at bounding box center [53, 198] width 93 height 6
click at [255, 54] on button "Add filter" at bounding box center [247, 53] width 27 height 10
click at [409, 38] on button "Start inspection" at bounding box center [408, 39] width 39 height 10
click at [182, 77] on icon at bounding box center [181, 78] width 5 height 5
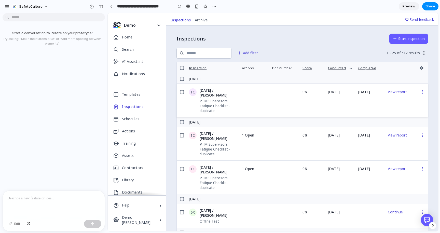
click at [184, 88] on div at bounding box center [181, 92] width 5 height 8
click at [183, 90] on icon at bounding box center [181, 91] width 5 height 5
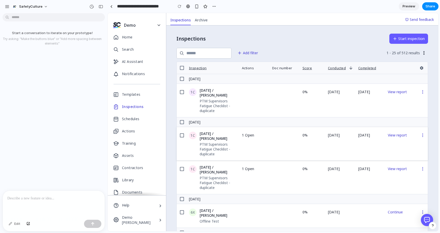
click at [181, 134] on icon at bounding box center [181, 135] width 5 height 5
click at [202, 18] on span "Archive" at bounding box center [201, 20] width 13 height 5
click at [39, 202] on div at bounding box center [54, 204] width 102 height 27
